Goal: Task Accomplishment & Management: Use online tool/utility

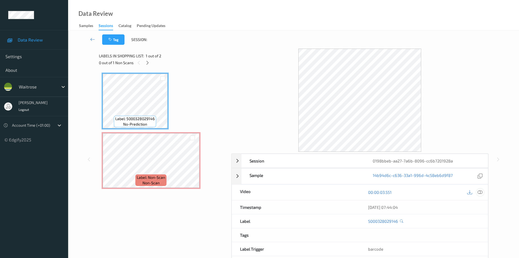
click at [480, 192] on icon at bounding box center [480, 192] width 5 height 5
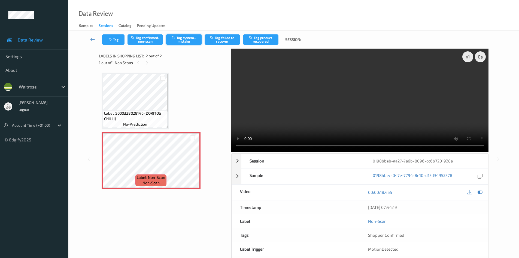
click at [185, 40] on button "Tag system-mistake" at bounding box center [183, 39] width 35 height 10
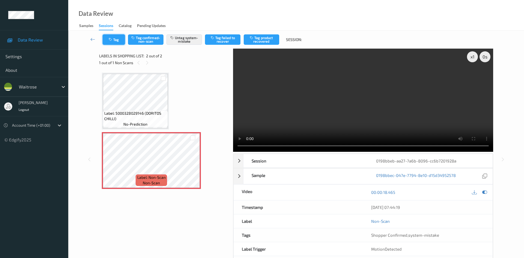
click at [117, 43] on button "Tag" at bounding box center [114, 39] width 22 height 10
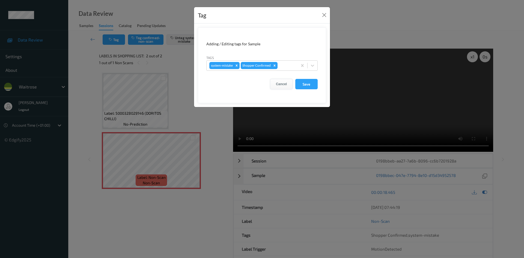
click at [287, 83] on button "Cancel" at bounding box center [281, 84] width 22 height 10
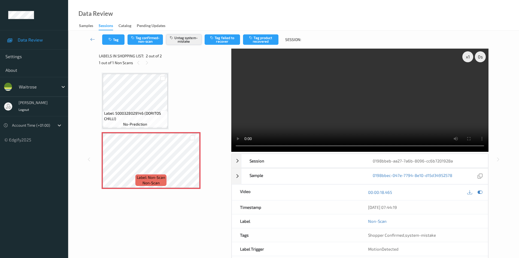
click at [195, 42] on button "Untag system-mistake" at bounding box center [183, 39] width 35 height 10
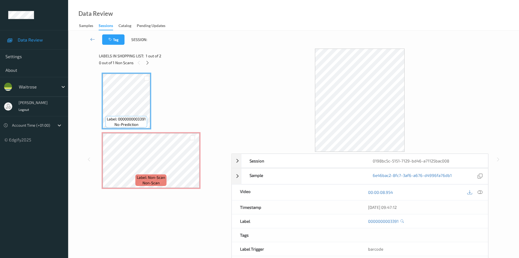
click at [482, 194] on icon at bounding box center [480, 192] width 5 height 5
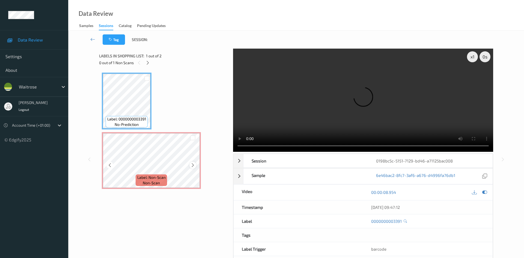
click at [190, 166] on div at bounding box center [192, 164] width 7 height 7
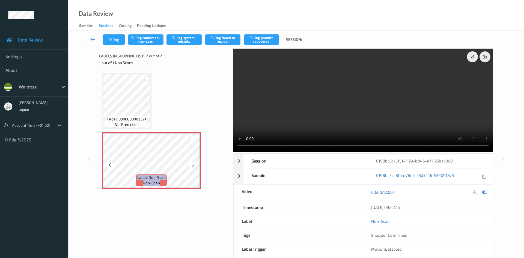
click at [190, 166] on div at bounding box center [192, 164] width 7 height 7
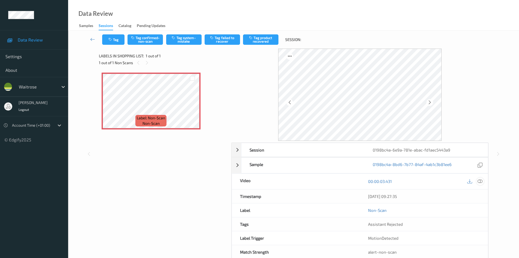
click at [482, 184] on icon at bounding box center [480, 181] width 5 height 5
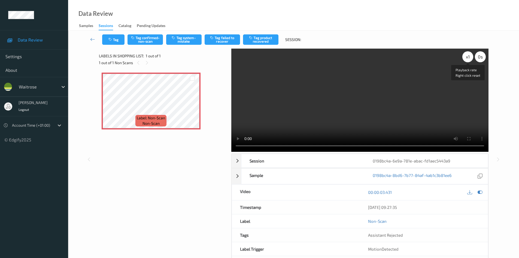
click at [468, 58] on div "x 1" at bounding box center [468, 56] width 11 height 11
click at [468, 58] on div "x 2" at bounding box center [468, 56] width 11 height 11
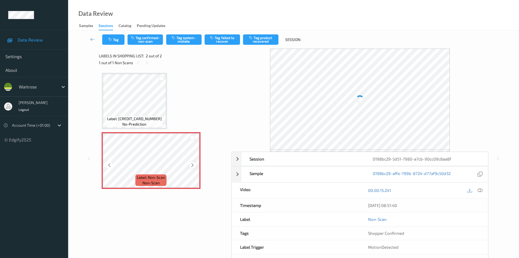
click at [194, 166] on icon at bounding box center [192, 165] width 5 height 5
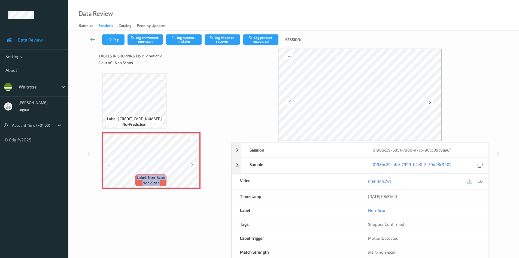
click at [194, 166] on icon at bounding box center [192, 165] width 5 height 5
click at [479, 183] on icon at bounding box center [480, 181] width 5 height 5
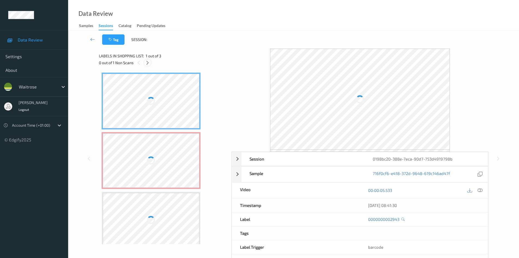
click at [150, 63] on icon at bounding box center [147, 62] width 5 height 5
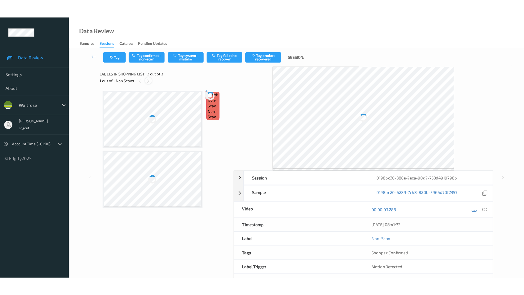
scroll to position [3, 0]
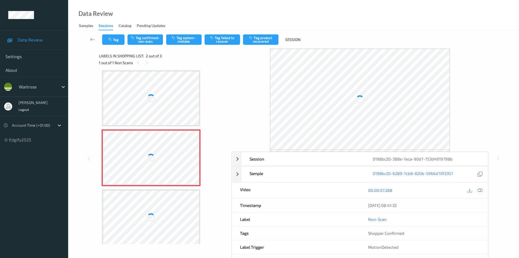
click at [481, 192] on icon at bounding box center [480, 190] width 5 height 5
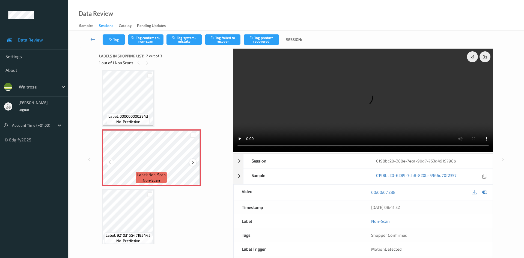
click at [190, 161] on icon at bounding box center [192, 162] width 5 height 5
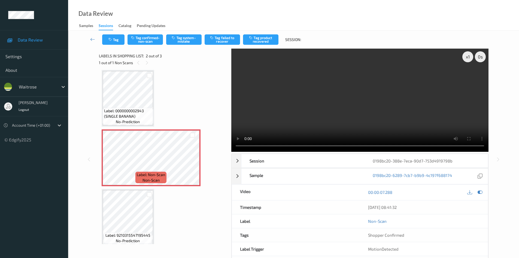
scroll to position [0, 0]
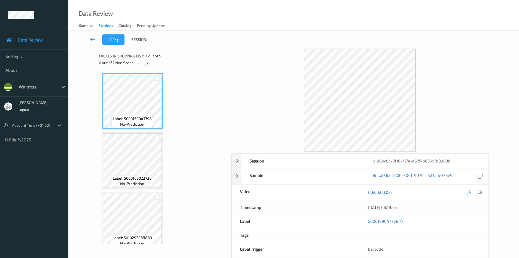
click at [148, 63] on icon at bounding box center [147, 62] width 5 height 5
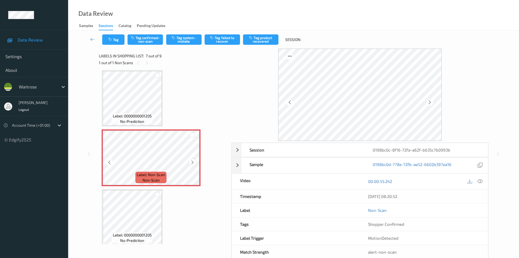
click at [191, 162] on icon at bounding box center [192, 162] width 5 height 5
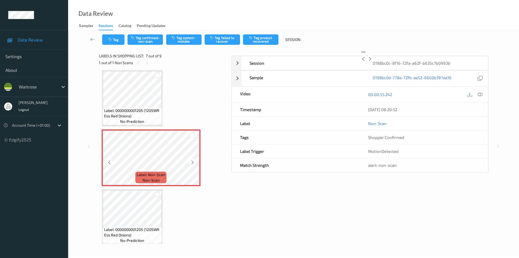
click at [191, 162] on div "Label: Non-Scan non-scan" at bounding box center [151, 157] width 99 height 57
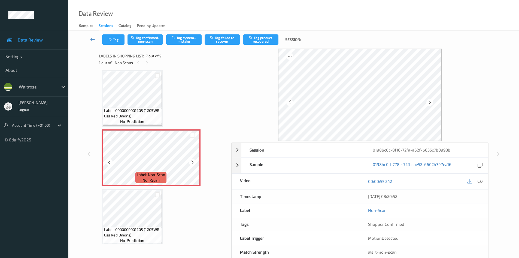
click at [191, 162] on icon at bounding box center [192, 162] width 5 height 5
click at [480, 181] on icon at bounding box center [480, 181] width 5 height 5
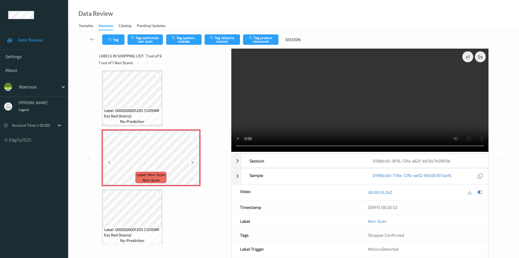
click at [195, 162] on icon at bounding box center [192, 162] width 5 height 5
click at [195, 162] on div at bounding box center [192, 162] width 7 height 7
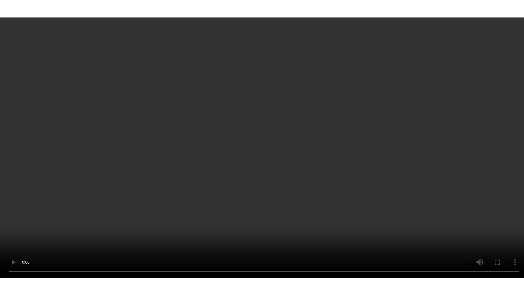
scroll to position [364, 0]
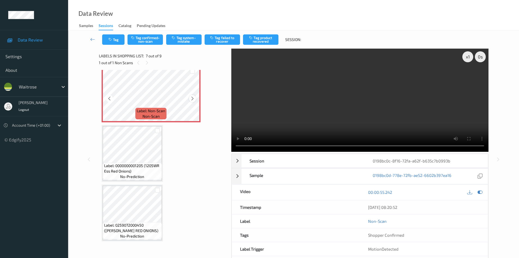
click at [194, 97] on icon at bounding box center [192, 98] width 5 height 5
click at [194, 98] on icon at bounding box center [192, 98] width 5 height 5
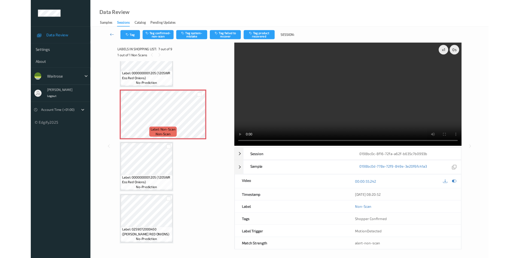
scroll to position [327, 0]
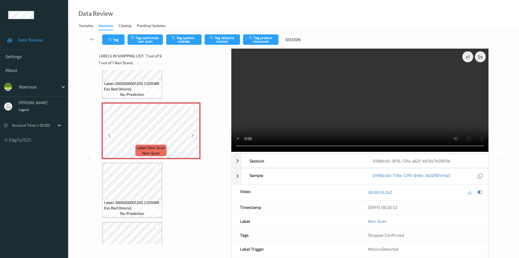
click at [193, 134] on icon at bounding box center [192, 135] width 5 height 5
click at [193, 136] on icon at bounding box center [192, 135] width 5 height 5
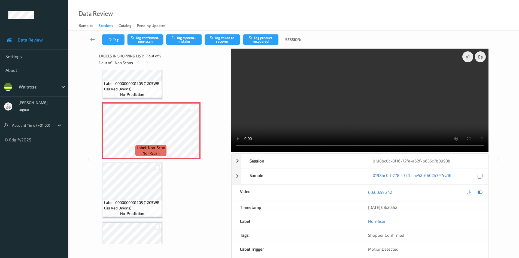
click at [155, 40] on button "Tag confirmed-non-scan" at bounding box center [145, 39] width 35 height 10
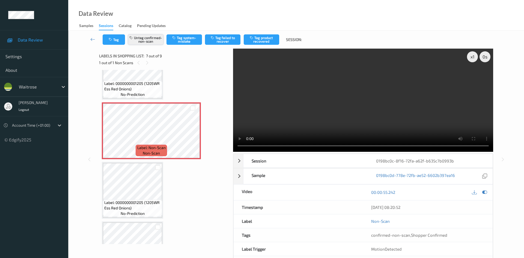
click at [159, 42] on button "Untag confirmed-non-scan" at bounding box center [145, 39] width 35 height 10
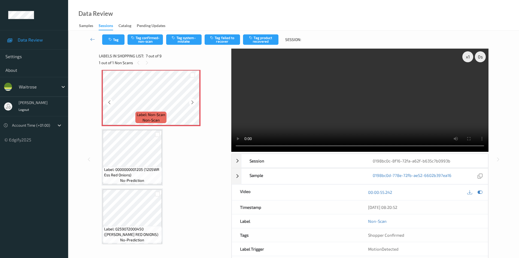
scroll to position [364, 0]
